Goal: Transaction & Acquisition: Register for event/course

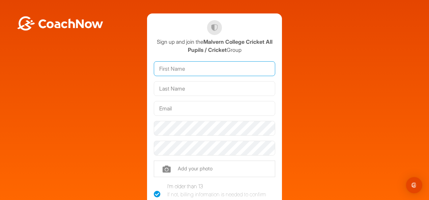
click at [203, 73] on input "text" at bounding box center [214, 68] width 121 height 15
type input "Toby"
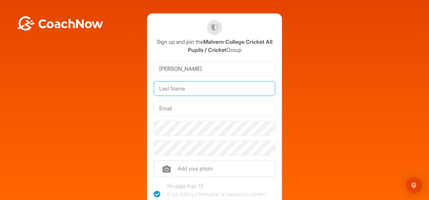
type input "Cox"
type input "[EMAIL_ADDRESS][DOMAIN_NAME]"
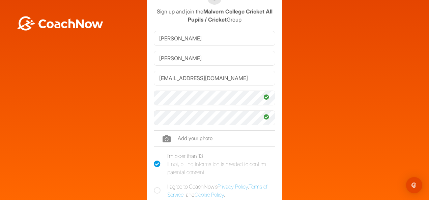
click at [276, 140] on div "Sign up and join the Malvern College Cricket All Pupils / Cricket Group Toby Co…" at bounding box center [214, 120] width 135 height 275
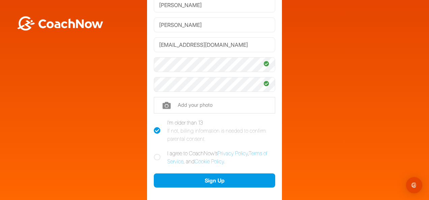
scroll to position [66, 0]
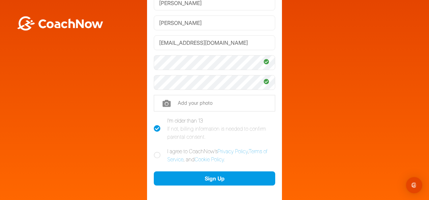
click at [156, 153] on icon at bounding box center [157, 155] width 7 height 7
click at [156, 152] on input "I agree to CoachNow's Privacy Policy , Terms of Service , and Cookie Policy ." at bounding box center [156, 149] width 4 height 4
checkbox input "true"
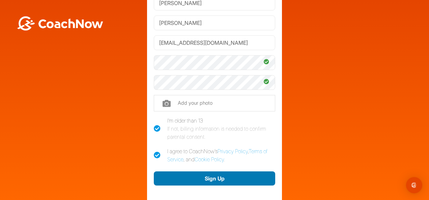
click at [242, 178] on button "Sign Up" at bounding box center [214, 179] width 121 height 15
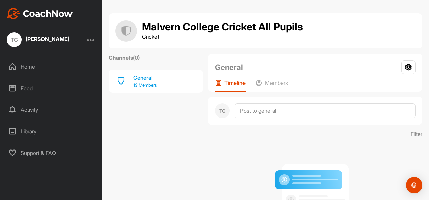
click at [144, 83] on p "19 Members" at bounding box center [145, 85] width 24 height 7
click at [142, 77] on div "General" at bounding box center [145, 78] width 24 height 8
click at [271, 86] on p "Members" at bounding box center [276, 83] width 23 height 7
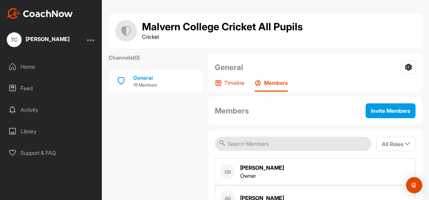
click at [231, 80] on p "Timeline" at bounding box center [234, 83] width 20 height 7
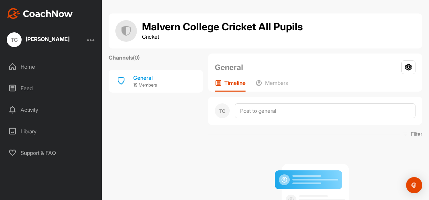
click at [32, 66] on div "Home" at bounding box center [51, 66] width 95 height 17
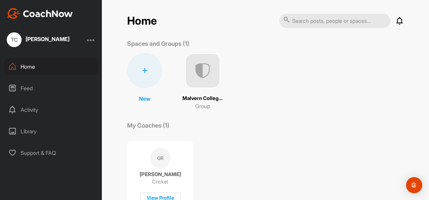
click at [32, 88] on div "Feed" at bounding box center [51, 88] width 95 height 17
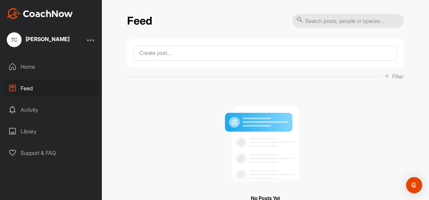
click at [96, 40] on div "TC [PERSON_NAME]" at bounding box center [51, 39] width 102 height 15
click at [92, 40] on div at bounding box center [91, 40] width 8 height 8
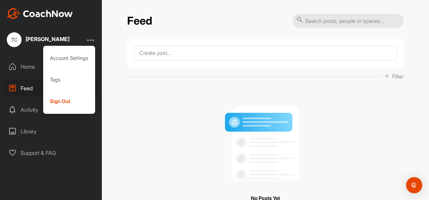
click at [92, 40] on div at bounding box center [91, 40] width 8 height 8
